Goal: Information Seeking & Learning: Compare options

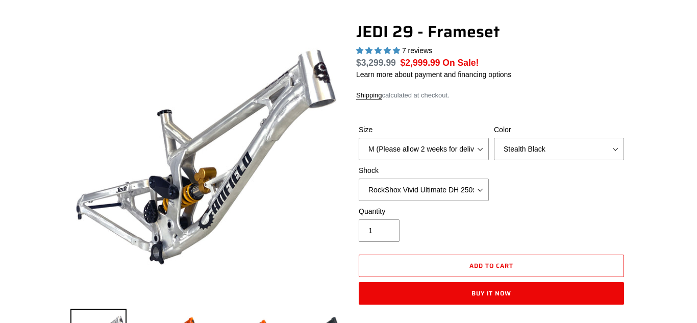
select select "highest-rating"
click at [585, 156] on select "Orange Raw Stealth Black" at bounding box center [559, 149] width 130 height 22
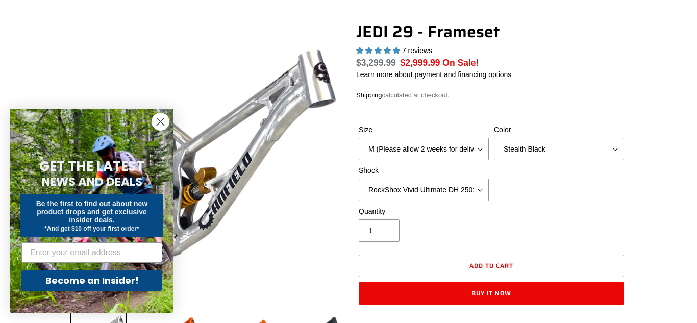
click at [585, 156] on select "Orange Raw Stealth Black" at bounding box center [559, 149] width 130 height 22
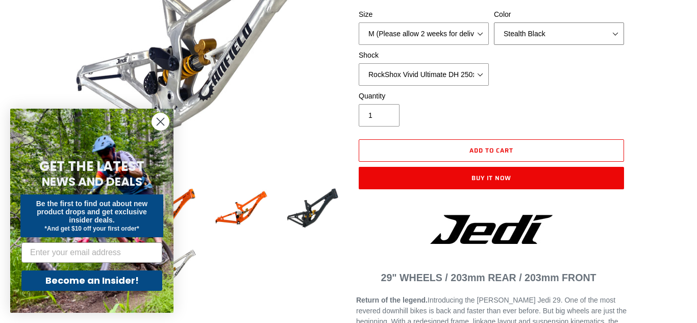
scroll to position [213, 0]
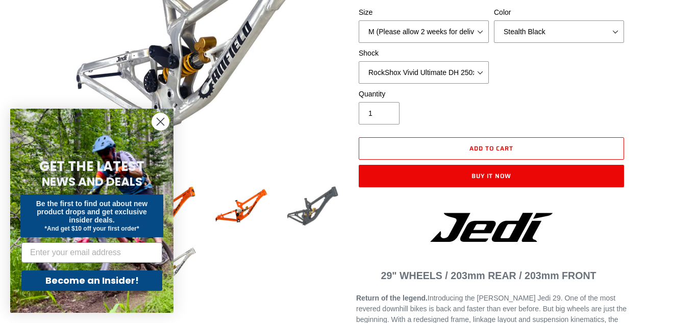
click at [302, 197] on img at bounding box center [313, 206] width 56 height 56
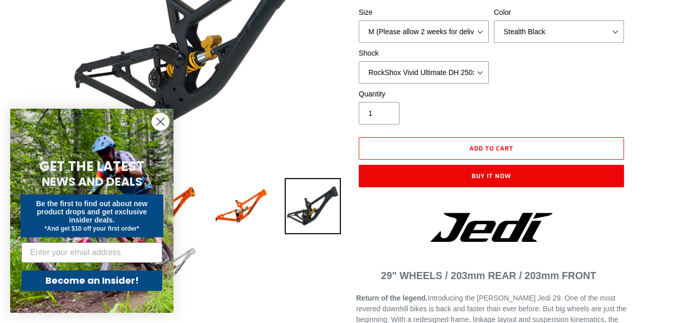
click at [154, 123] on circle "Close dialog" at bounding box center [160, 121] width 17 height 17
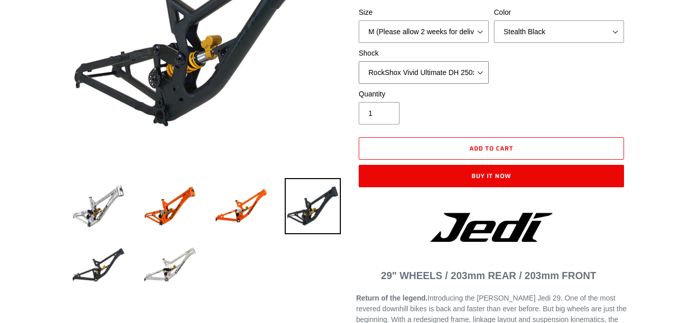
click at [404, 67] on select "No Shock FOX DHX2 250x75 RockShox Vivid Ultimate DH 250x75 EXT e-Storia LOX V3" at bounding box center [424, 72] width 130 height 22
select select "FOX DHX2 250x75"
click at [359, 61] on select "No Shock FOX DHX2 250x75 RockShox Vivid Ultimate DH 250x75 EXT e-Storia LOX V3" at bounding box center [424, 72] width 130 height 22
click at [159, 264] on img at bounding box center [170, 265] width 56 height 56
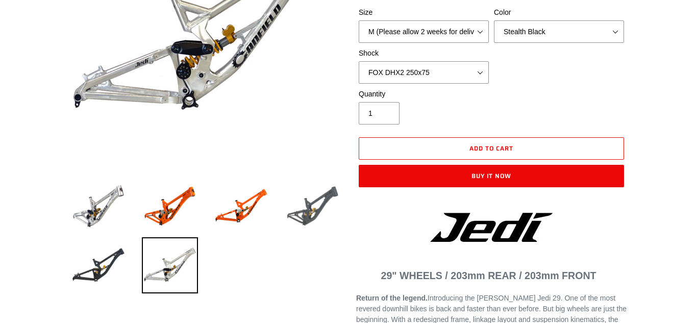
click at [338, 225] on img at bounding box center [313, 206] width 56 height 56
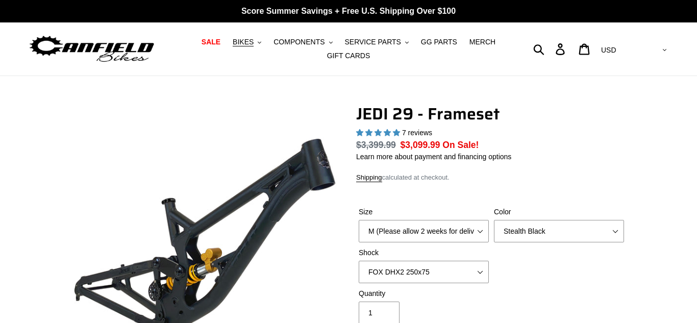
click at [119, 49] on img at bounding box center [92, 49] width 128 height 32
select select "highest-rating"
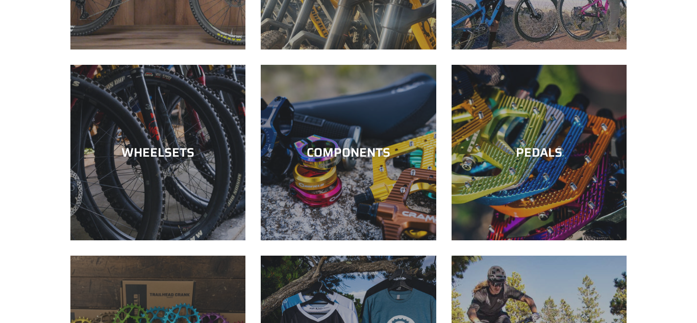
scroll to position [232, 0]
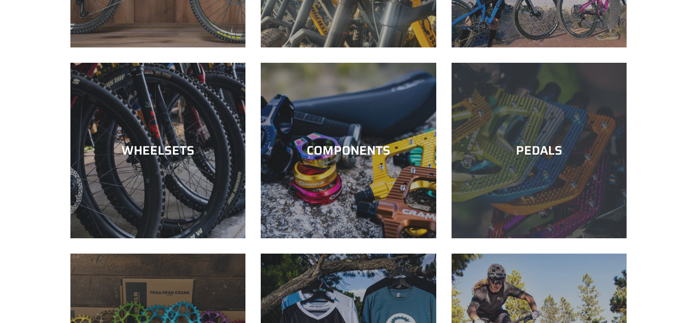
click at [575, 238] on div "PEDALS" at bounding box center [539, 238] width 175 height 0
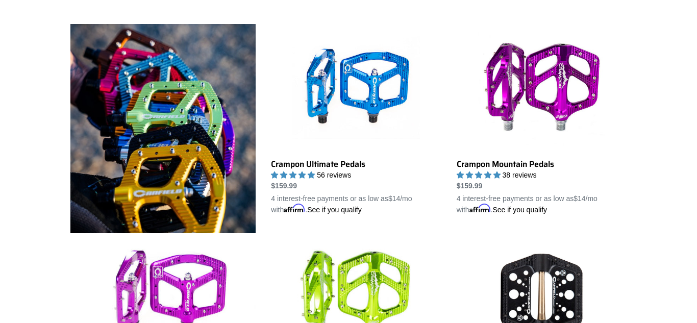
scroll to position [267, 0]
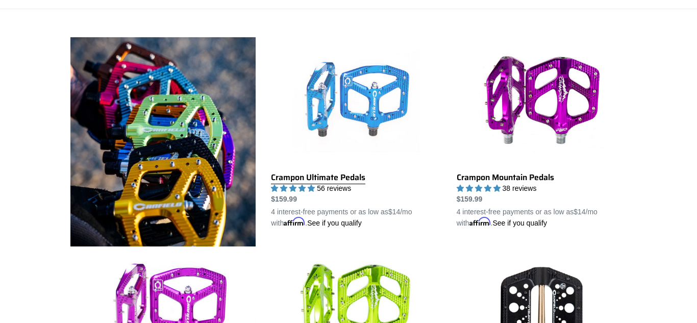
click at [320, 169] on link "Crampon Ultimate Pedals" at bounding box center [356, 132] width 170 height 191
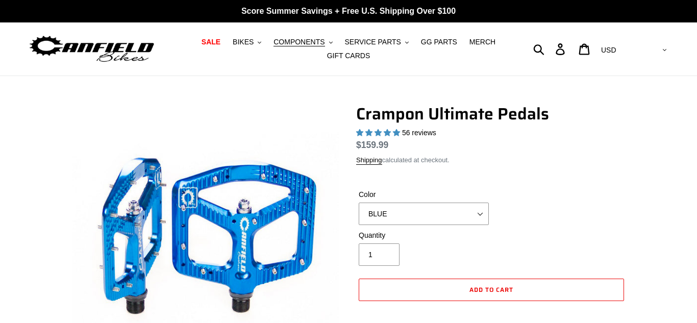
select select "highest-rating"
click at [359, 203] on select "BLUE RED PURPLE STEALTH BRONZE GREY TURQUOISE BLACK POLISHED BAJA GOLD PNW GREE…" at bounding box center [424, 214] width 130 height 22
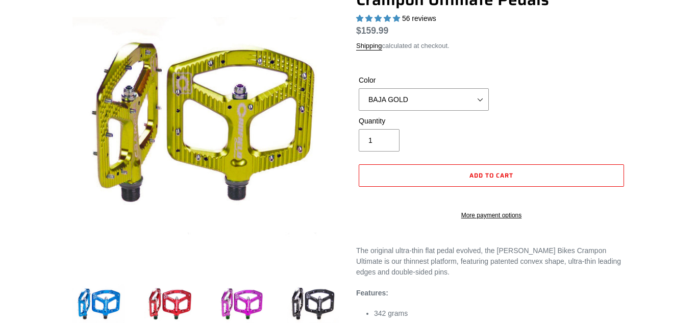
scroll to position [115, 0]
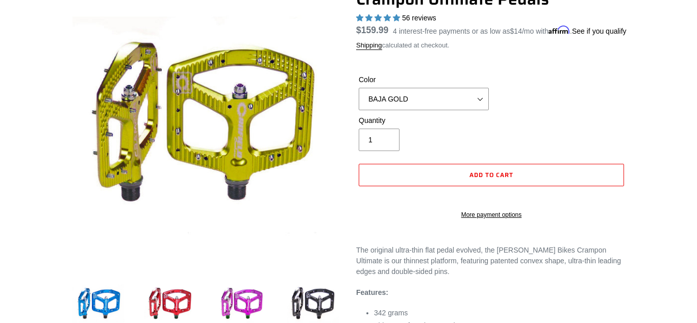
click at [402, 110] on select "BLUE RED PURPLE STEALTH BRONZE GREY TURQUOISE BLACK POLISHED BAJA GOLD PNW GREE…" at bounding box center [424, 99] width 130 height 22
select select "GOLD"
click at [359, 101] on select "BLUE RED PURPLE STEALTH BRONZE GREY TURQUOISE BLACK POLISHED BAJA GOLD PNW GREE…" at bounding box center [424, 99] width 130 height 22
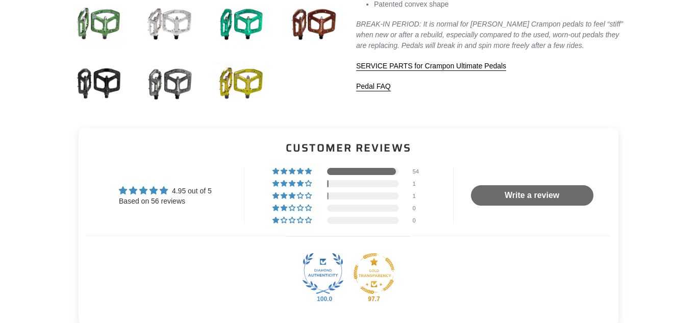
scroll to position [513, 0]
click at [300, 181] on span "2% (1) reviews with 4 star rating" at bounding box center [301, 183] width 8 height 6
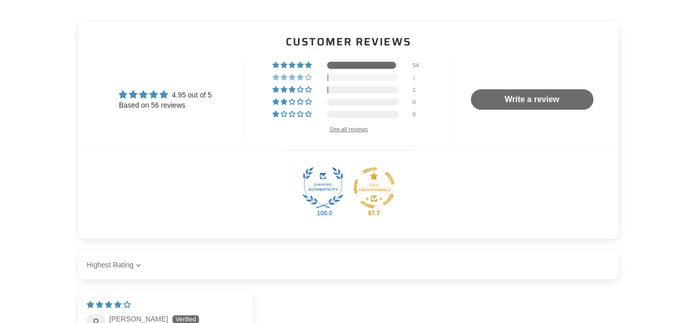
scroll to position [613, 0]
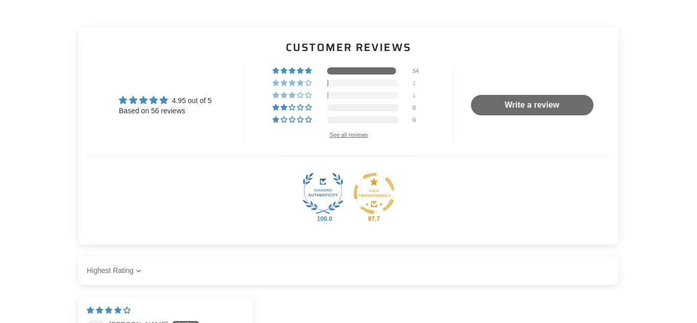
click at [363, 98] on div at bounding box center [362, 95] width 71 height 7
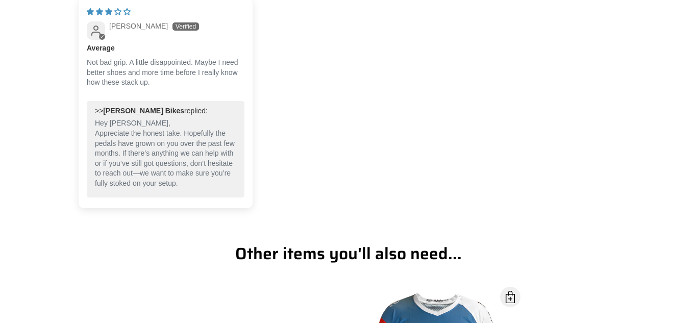
scroll to position [0, 0]
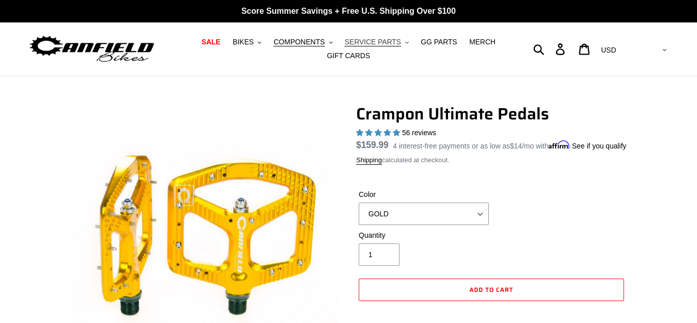
click at [382, 45] on span "SERVICE PARTS" at bounding box center [372, 42] width 56 height 9
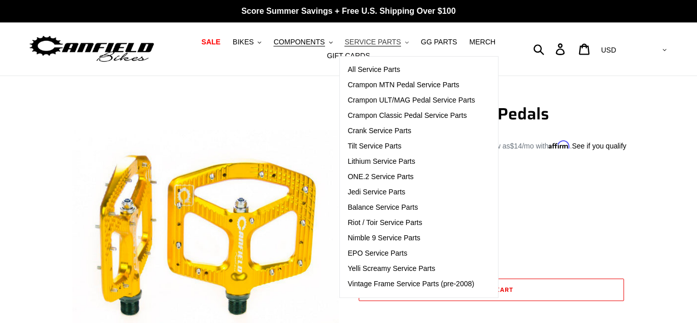
click at [377, 45] on span "SERVICE PARTS" at bounding box center [372, 42] width 56 height 9
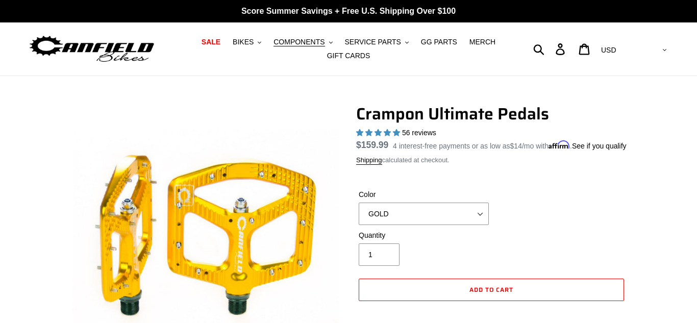
click at [121, 51] on img at bounding box center [92, 49] width 128 height 32
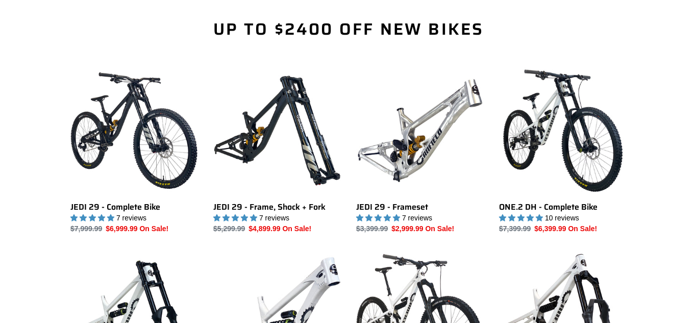
scroll to position [673, 0]
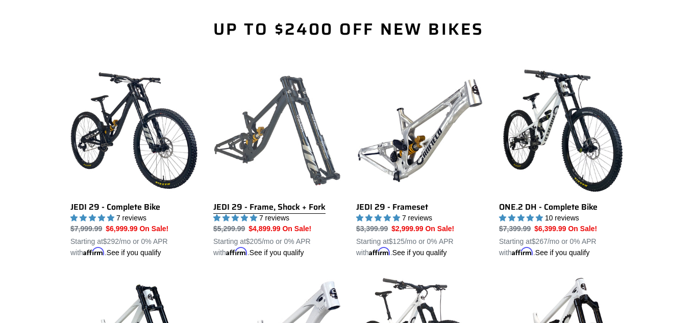
click at [328, 212] on link "JEDI 29 - Frame, Shock + Fork" at bounding box center [277, 162] width 128 height 191
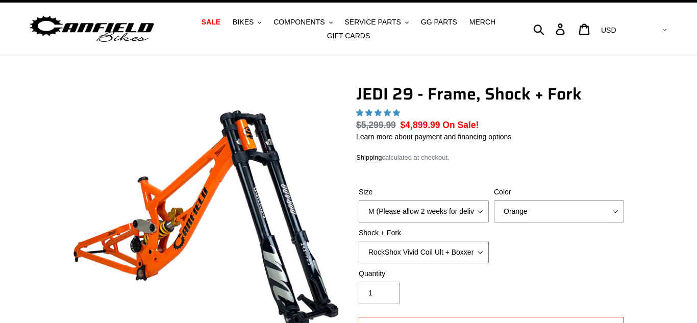
click at [470, 262] on select "RockShox Vivid Coil Ult + Boxxer RC2 C3 Ult Fox DHX2 250x75 + Fox 40 Float Grip…" at bounding box center [424, 252] width 130 height 22
select select "highest-rating"
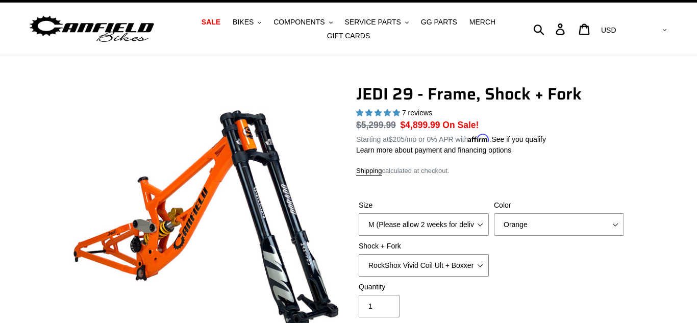
select select "EXT Storia LOK V3 + EXT Vaia 200"
click at [359, 254] on select "RockShox Vivid Coil Ult + Boxxer RC2 C3 Ult Fox DHX2 250x75 + Fox 40 Float Grip…" at bounding box center [424, 265] width 130 height 22
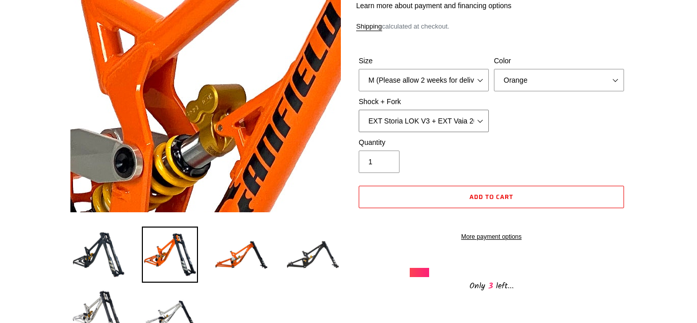
scroll to position [242, 0]
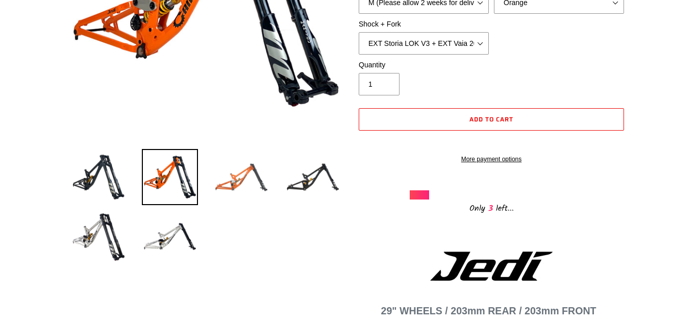
click at [257, 179] on img at bounding box center [241, 177] width 56 height 56
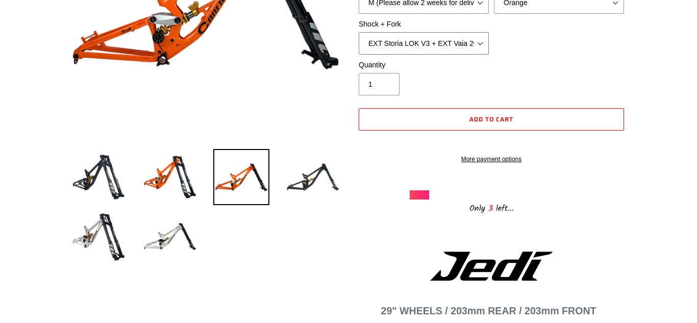
click at [414, 53] on select "RockShox Vivid Coil Ult + Boxxer RC2 C3 Ult Fox DHX2 250x75 + Fox 40 Float Grip…" at bounding box center [424, 43] width 130 height 22
click at [604, 79] on div "Quantity 1" at bounding box center [491, 80] width 270 height 41
click at [311, 189] on img at bounding box center [313, 177] width 56 height 56
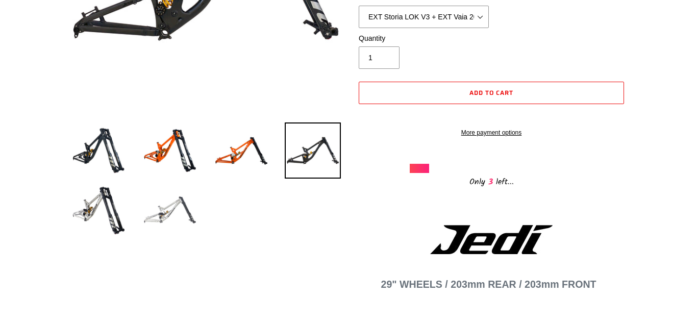
click at [150, 216] on img at bounding box center [170, 210] width 56 height 56
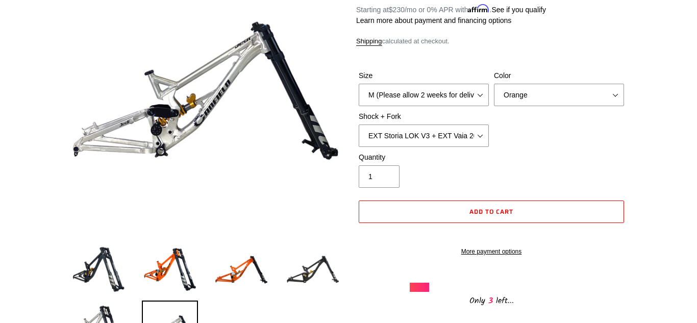
scroll to position [144, 0]
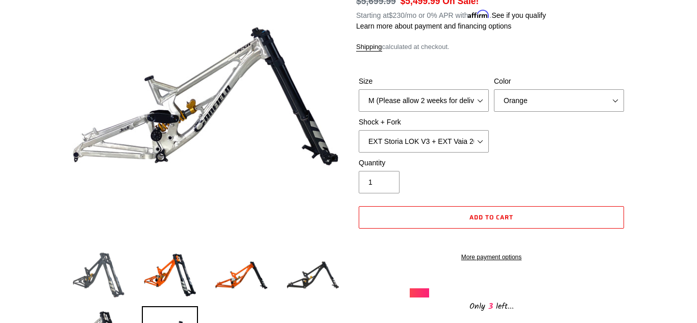
click at [89, 287] on img at bounding box center [98, 275] width 56 height 56
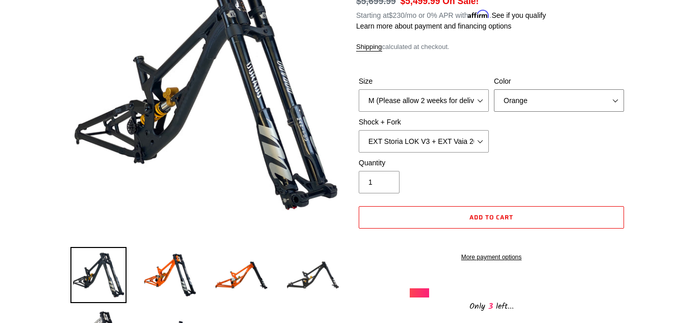
click at [534, 98] on select "Orange Stealth Black Raw" at bounding box center [559, 100] width 130 height 22
